Goal: Entertainment & Leisure: Consume media (video, audio)

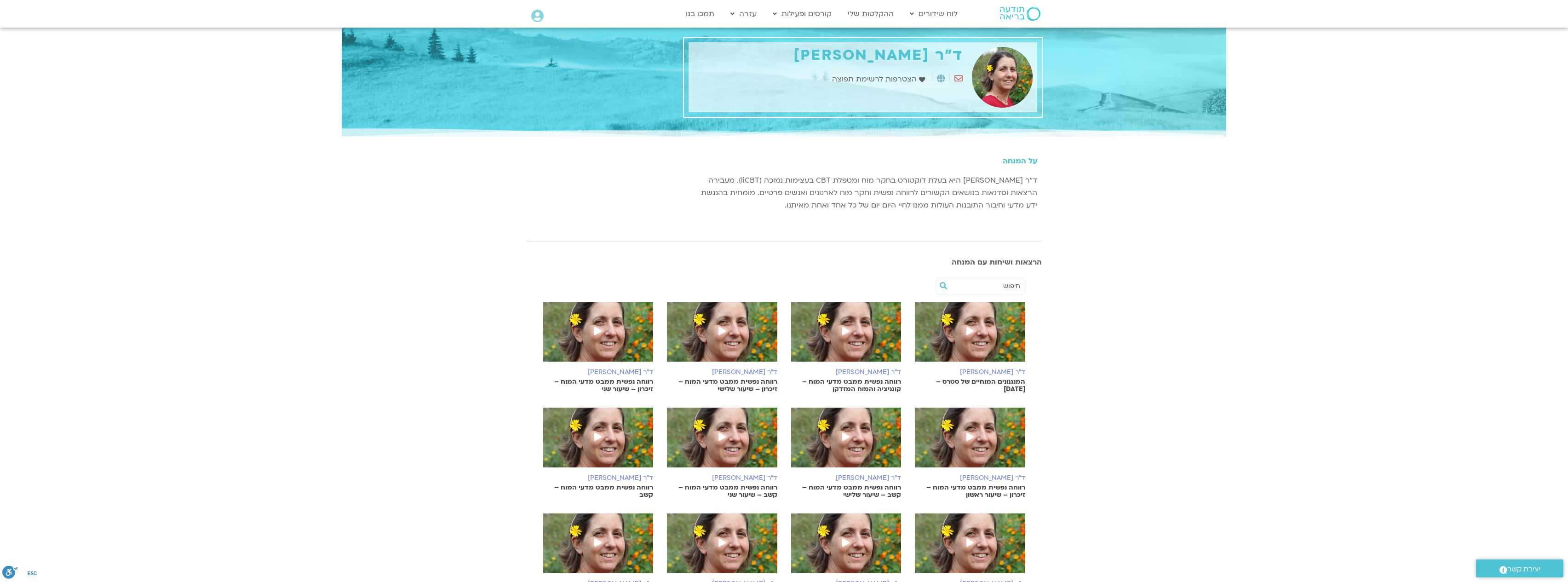
click at [842, 438] on icon at bounding box center [846, 436] width 7 height 9
click at [721, 436] on icon at bounding box center [722, 436] width 7 height 9
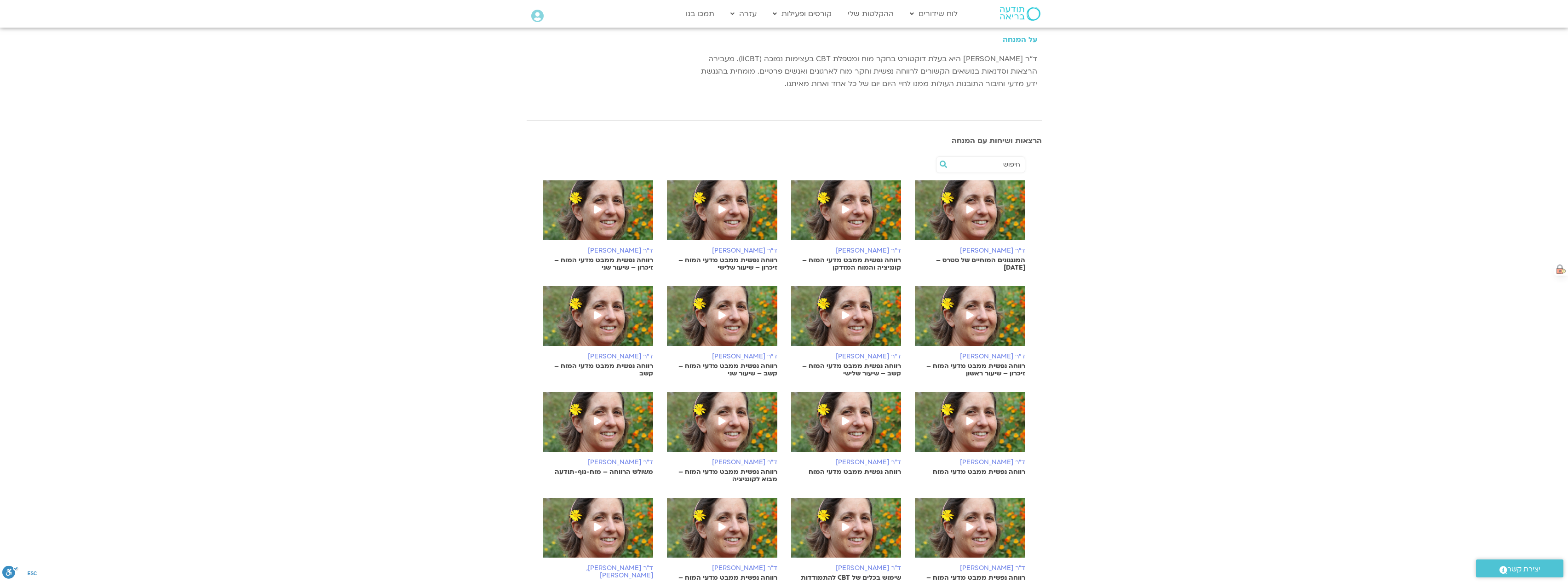
scroll to position [138, 0]
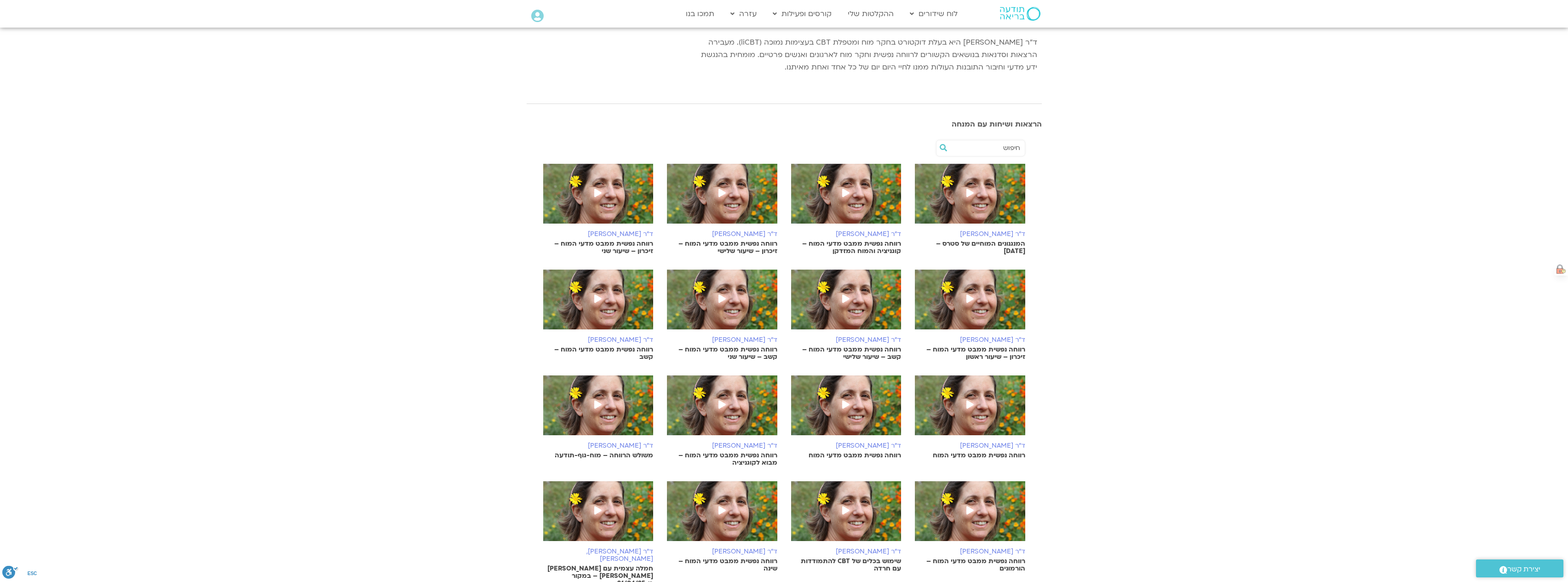
click at [598, 298] on icon at bounding box center [598, 299] width 7 height 9
click at [967, 400] on icon at bounding box center [970, 404] width 7 height 9
